Goal: Use online tool/utility: Utilize a website feature to perform a specific function

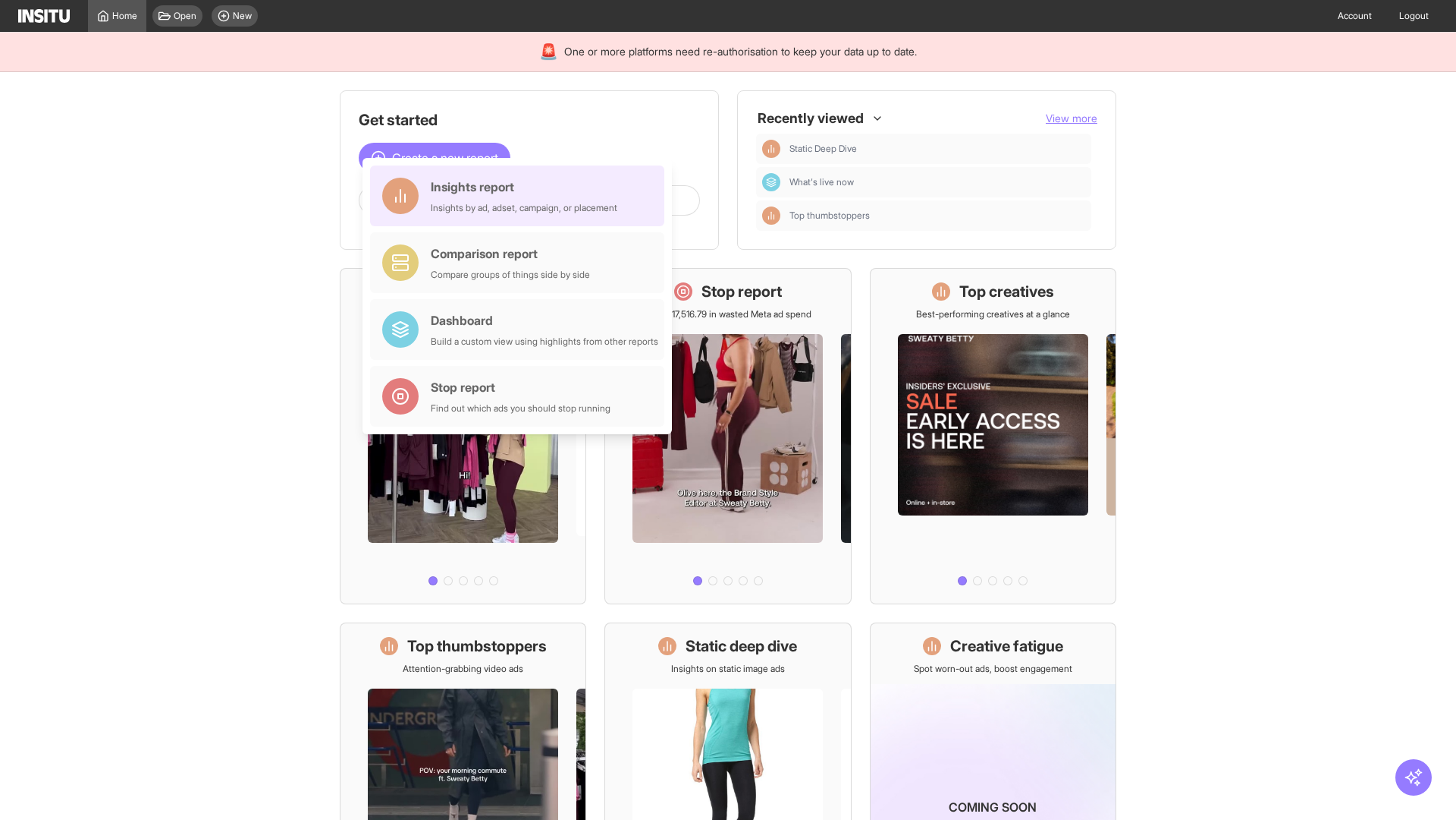
click at [521, 196] on div "Insights report Insights by ad, adset, campaign, or placement" at bounding box center [524, 196] width 187 height 36
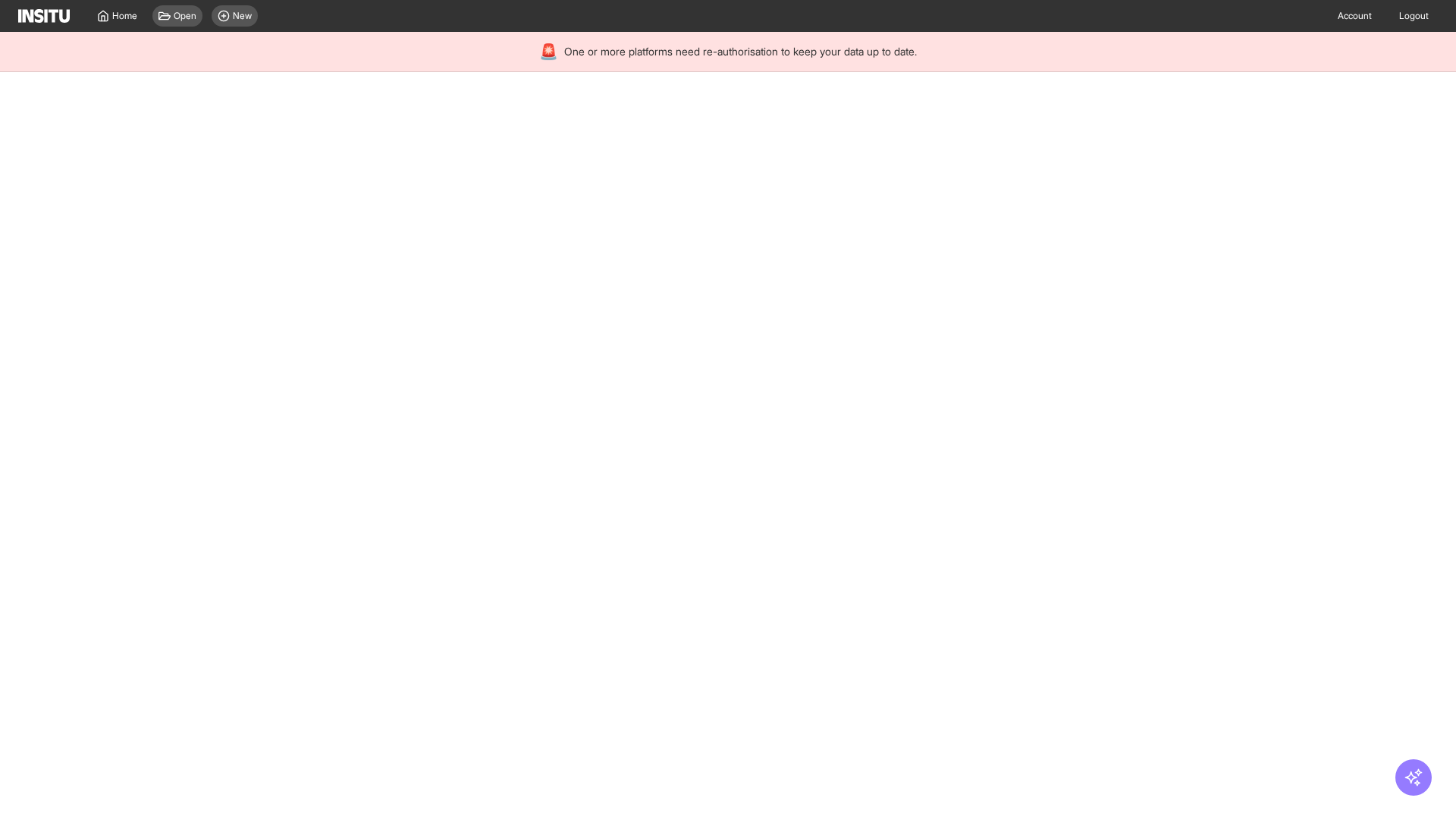
select select "**"
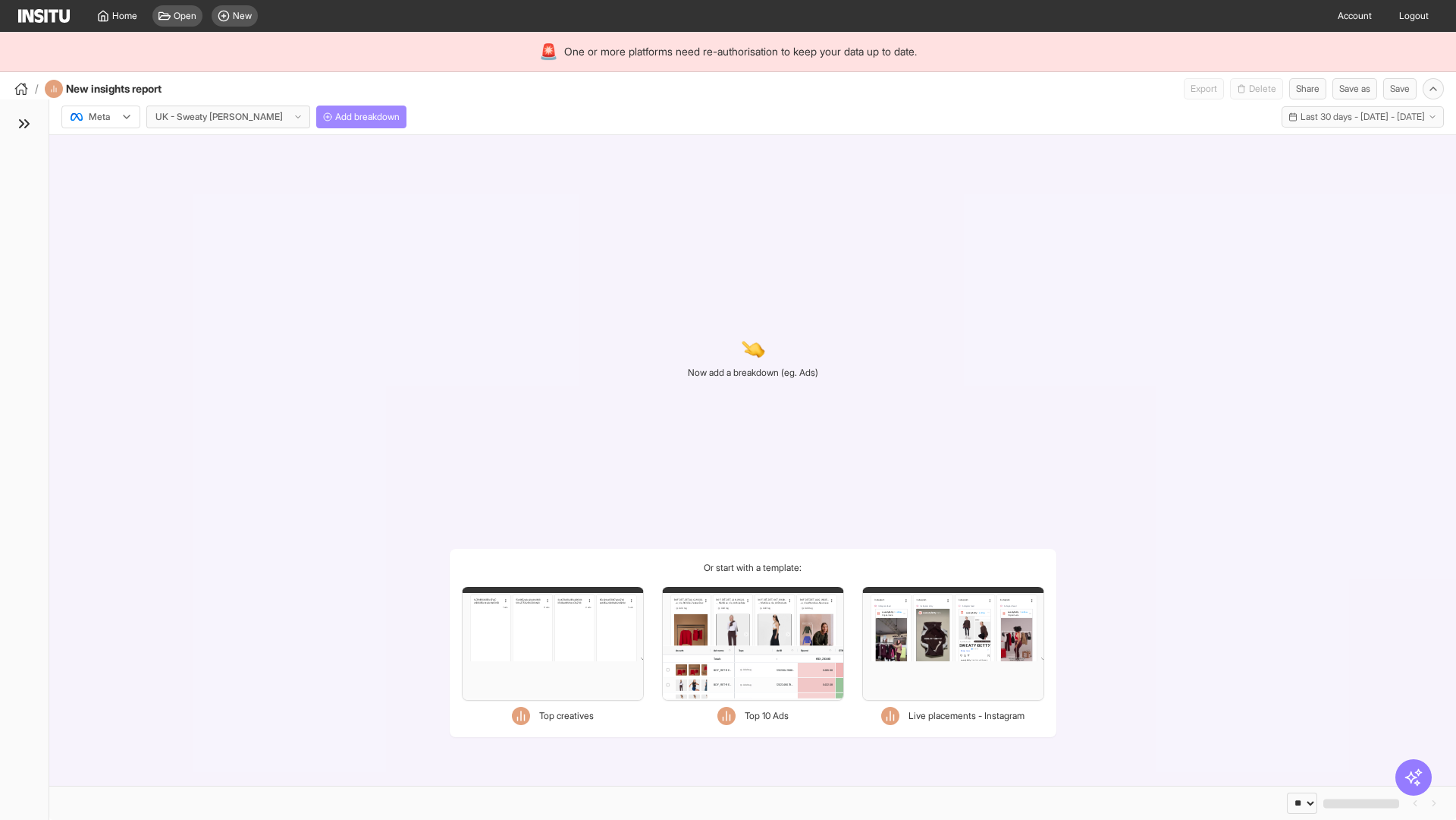
click at [335, 117] on span "Add breakdown" at bounding box center [367, 117] width 64 height 12
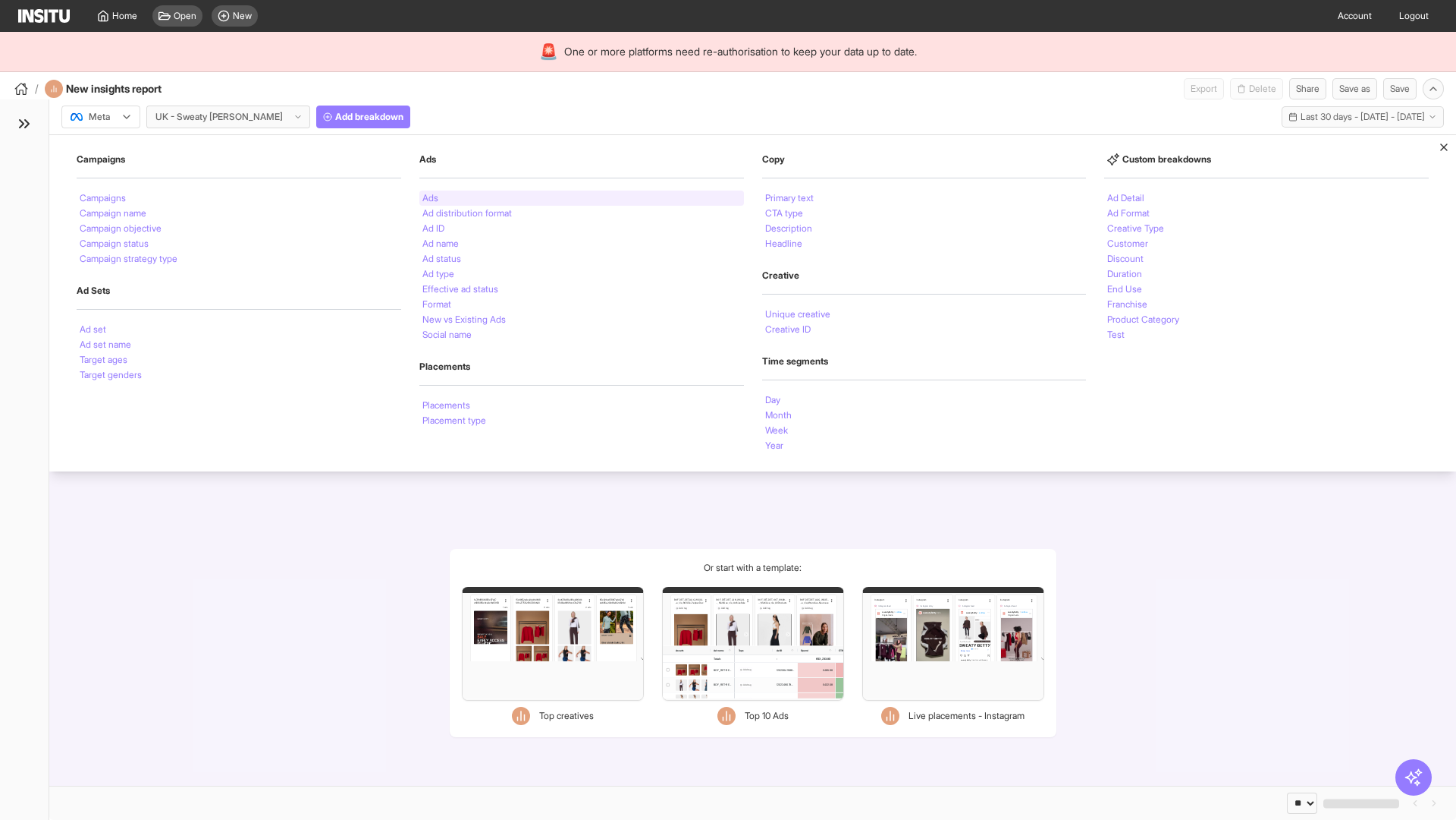
click at [430, 198] on li "Ads" at bounding box center [430, 198] width 16 height 9
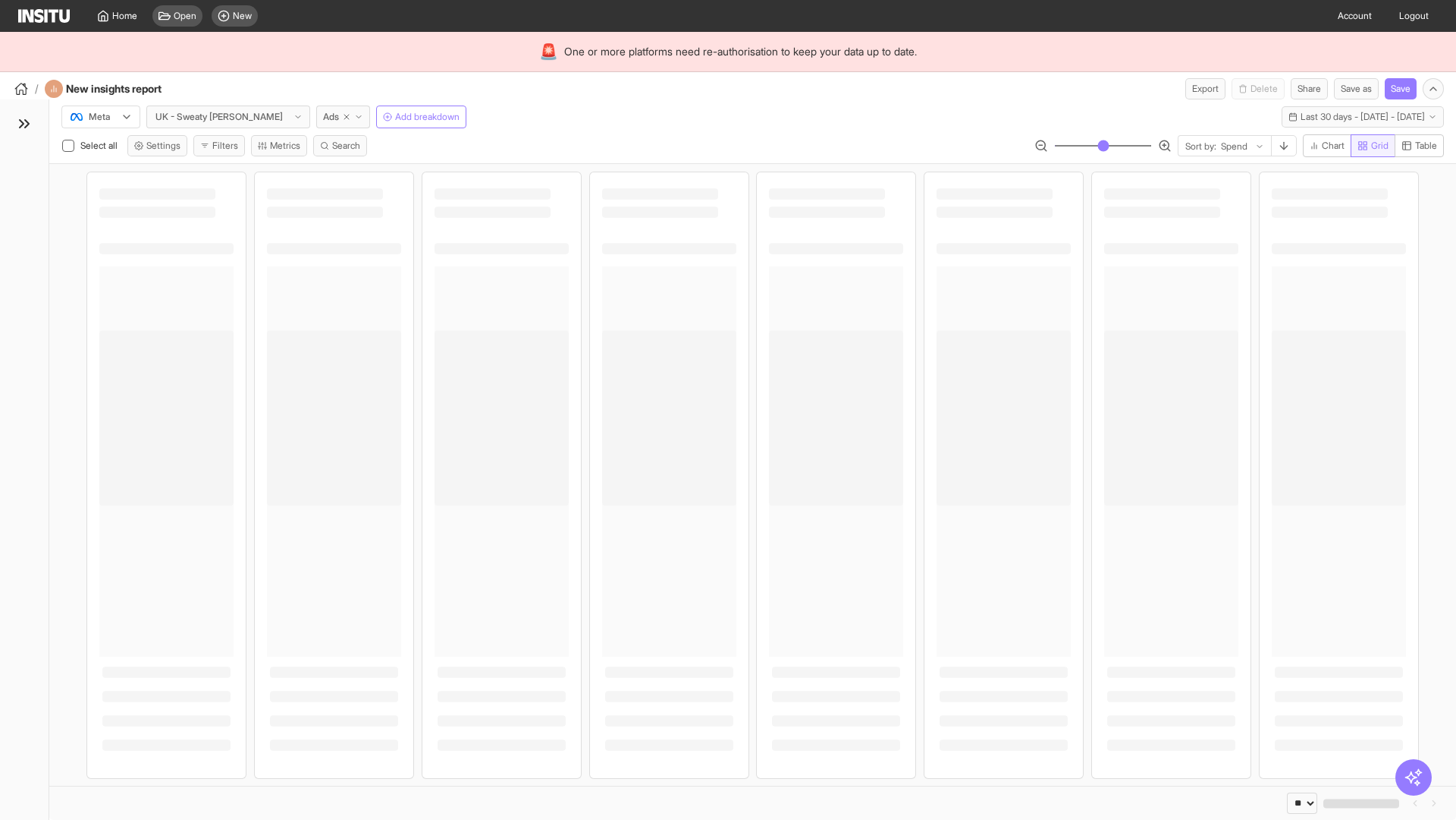
click at [1371, 145] on span "Grid" at bounding box center [1380, 146] width 18 height 12
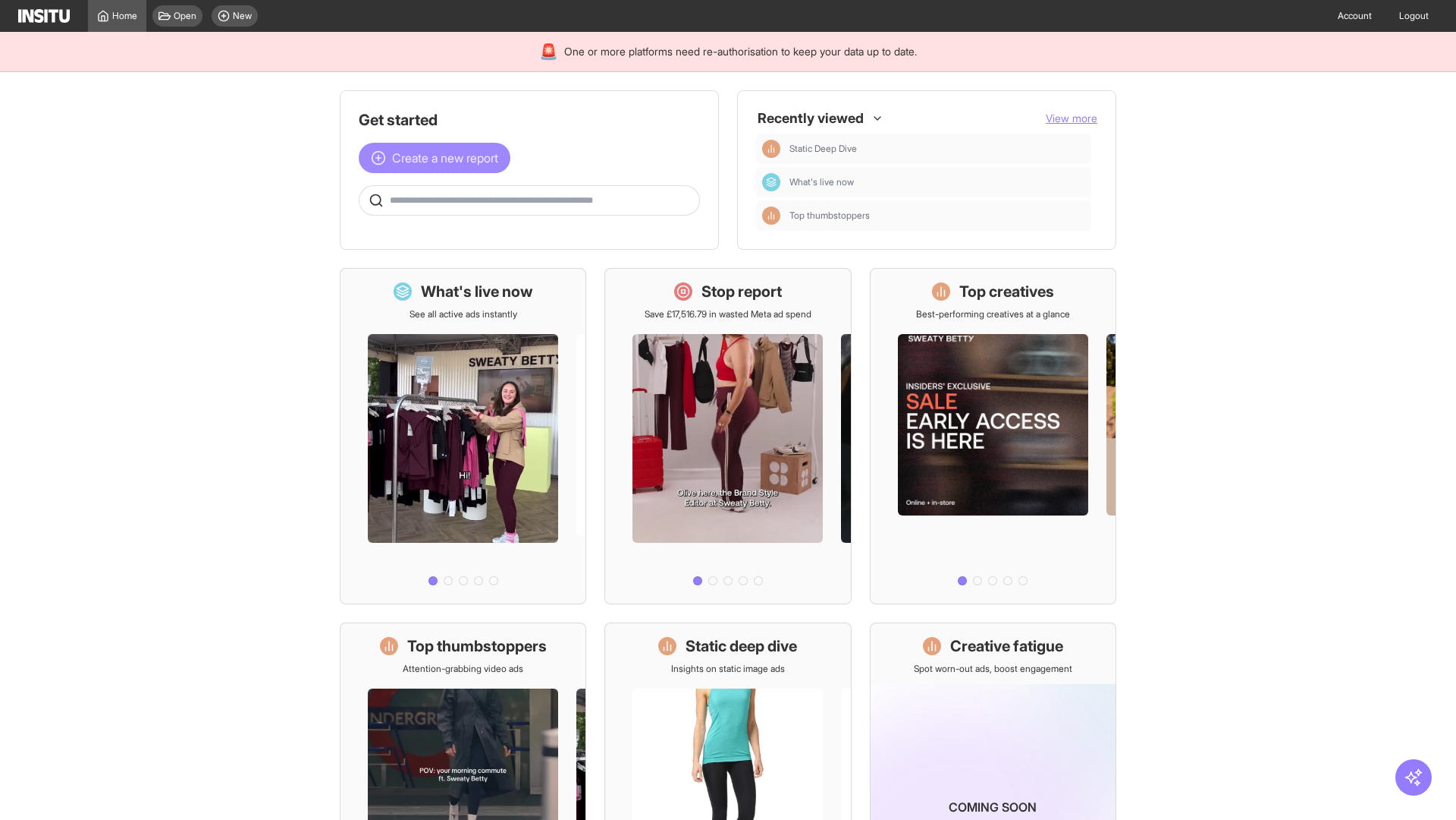
click at [438, 158] on span "Create a new report" at bounding box center [445, 158] width 107 height 18
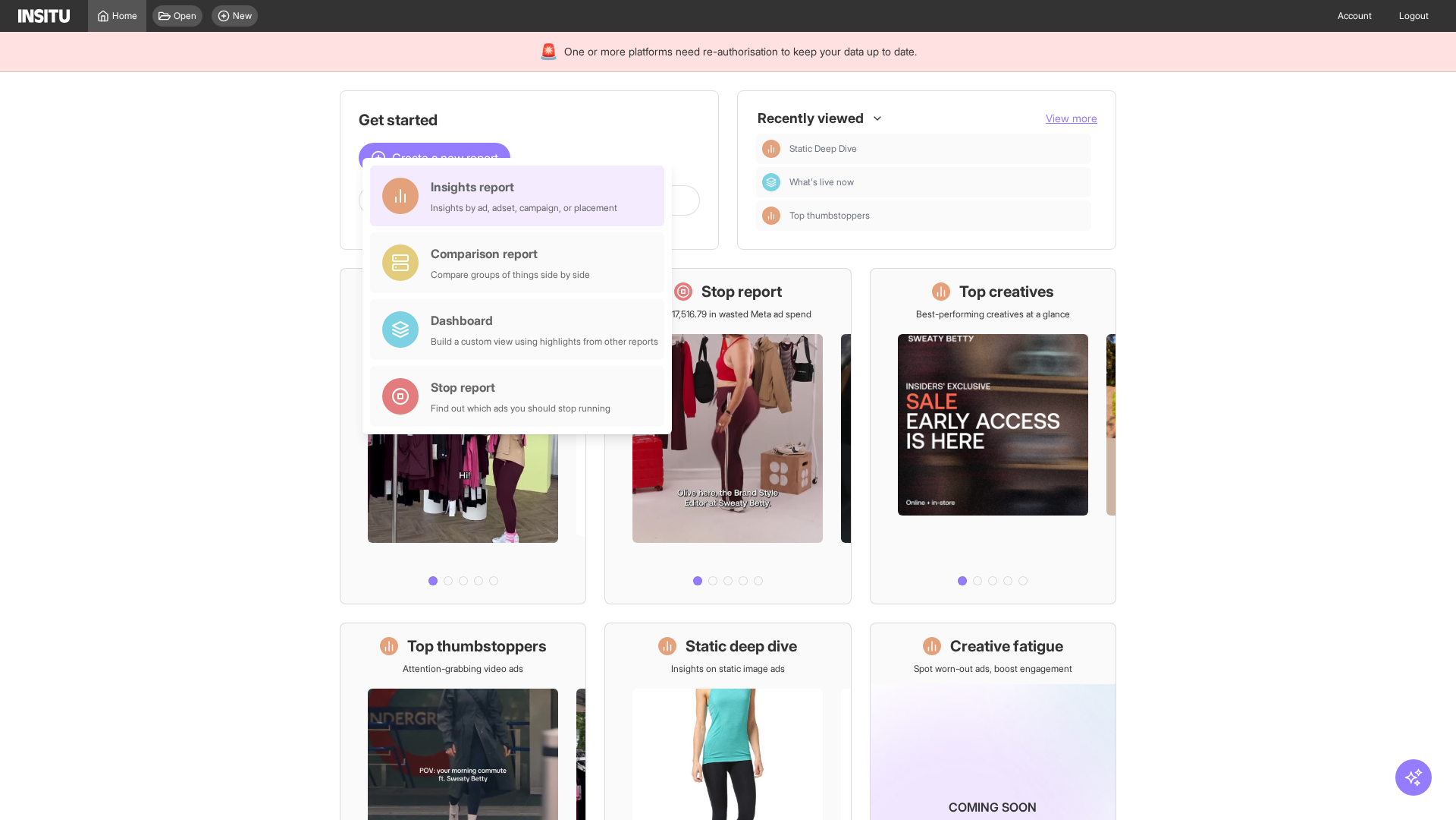
click at [521, 196] on div "Insights report Insights by ad, adset, campaign, or placement" at bounding box center [524, 196] width 187 height 36
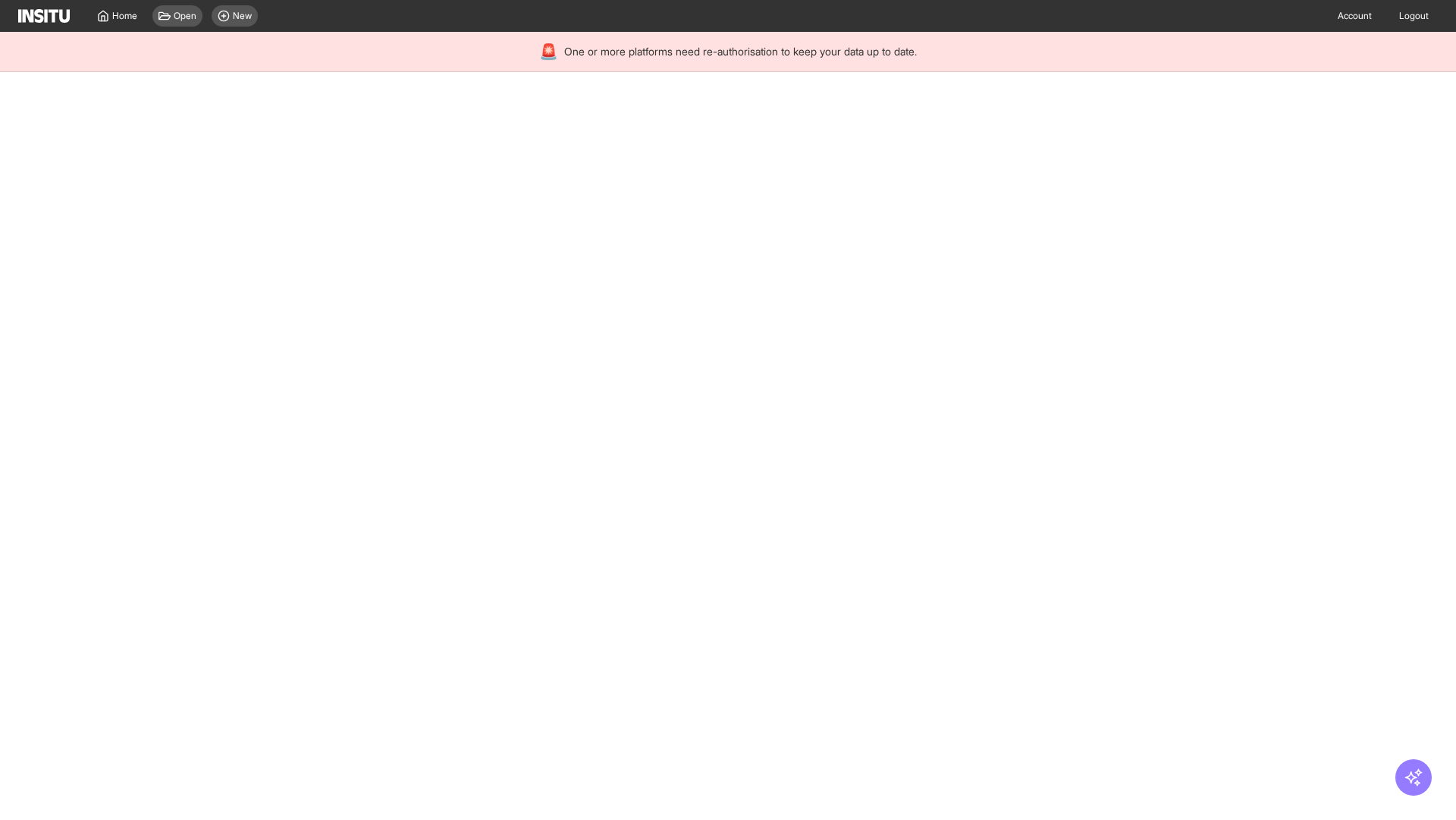
select select "**"
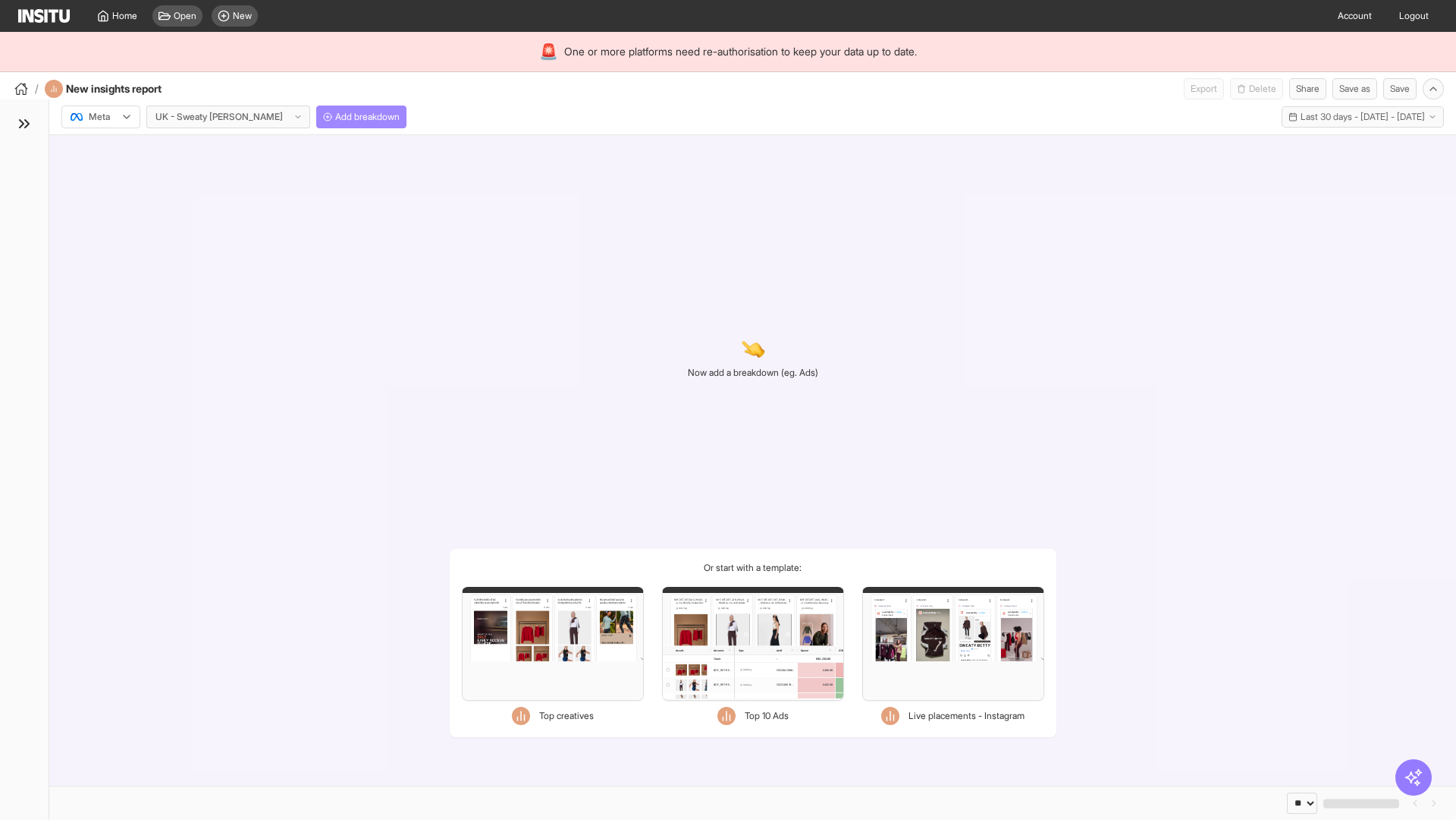
click at [335, 117] on span "Add breakdown" at bounding box center [367, 117] width 64 height 12
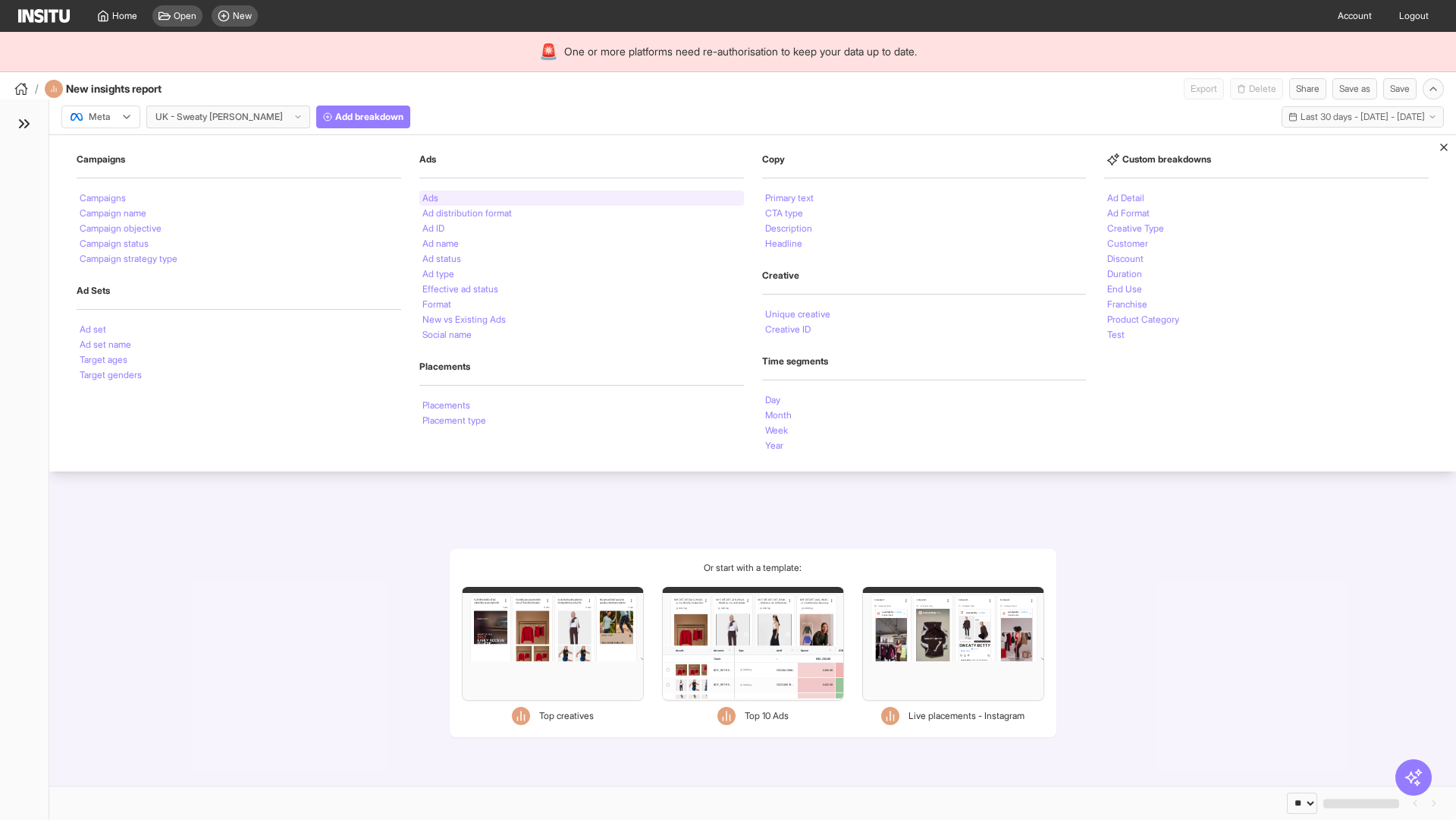
click at [430, 198] on li "Ads" at bounding box center [430, 198] width 16 height 9
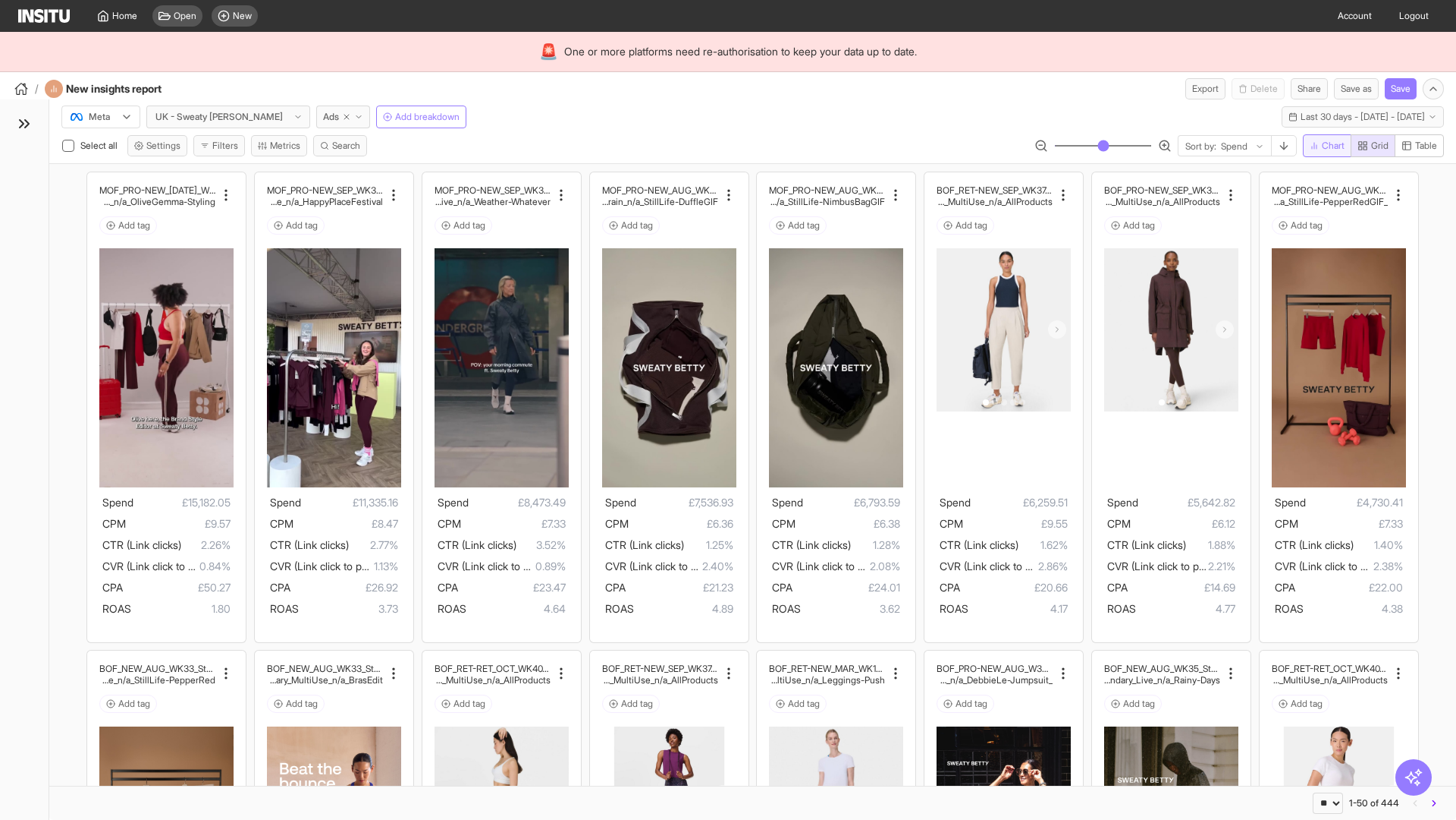
click at [1324, 145] on span "Chart" at bounding box center [1334, 146] width 23 height 12
